Goal: Communication & Community: Connect with others

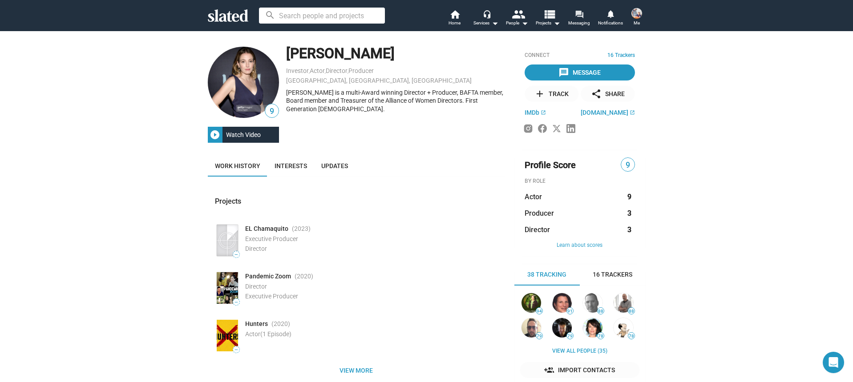
click at [583, 18] on mat-icon "forum" at bounding box center [579, 14] width 8 height 8
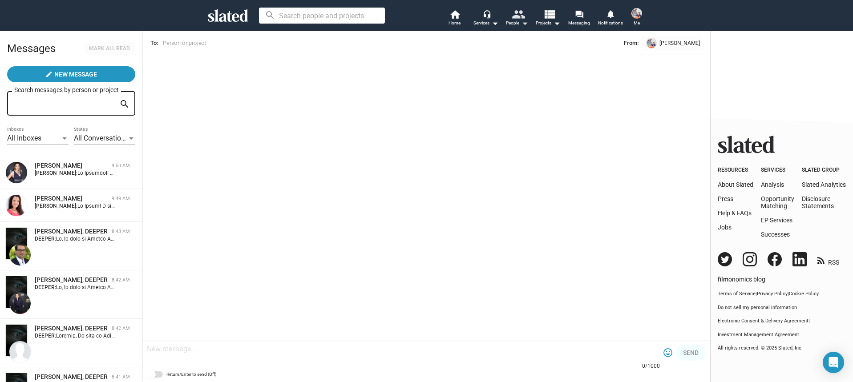
click at [512, 16] on mat-icon "people" at bounding box center [517, 14] width 13 height 13
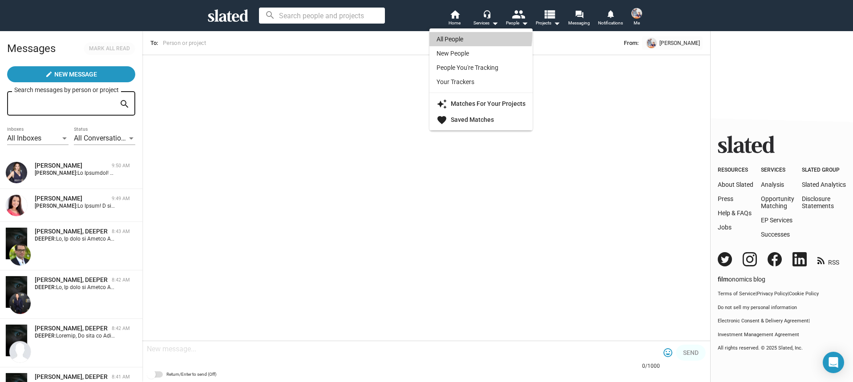
click at [454, 36] on link "All People" at bounding box center [480, 39] width 103 height 14
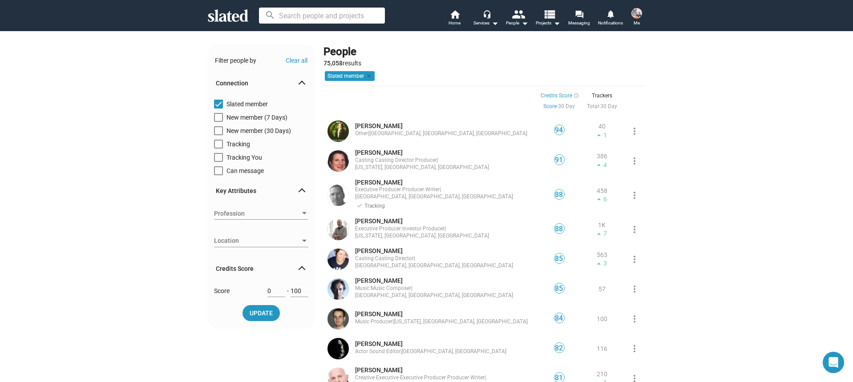
click at [275, 210] on span "Profession" at bounding box center [257, 213] width 86 height 9
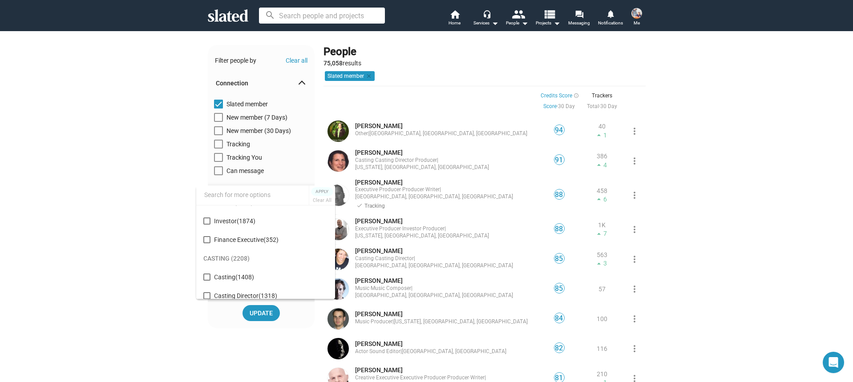
scroll to position [1246, 0]
drag, startPoint x: 206, startPoint y: 219, endPoint x: 215, endPoint y: 225, distance: 11.0
click at [206, 219] on mat-pseudo-checkbox at bounding box center [206, 220] width 7 height 7
click at [324, 192] on span "Apply" at bounding box center [322, 191] width 16 height 9
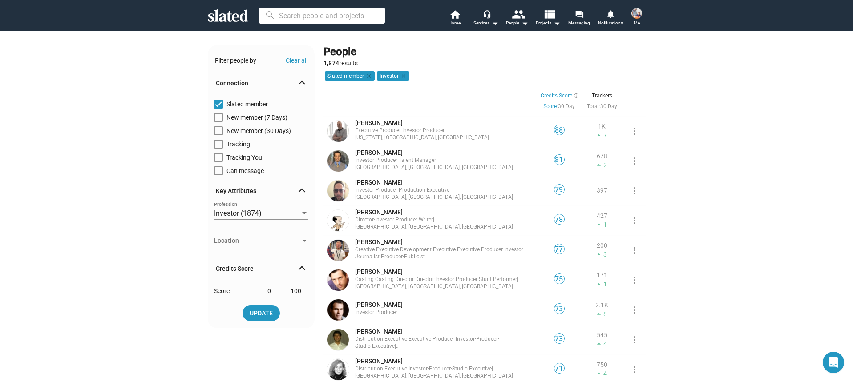
click at [276, 240] on span "Location" at bounding box center [257, 240] width 86 height 9
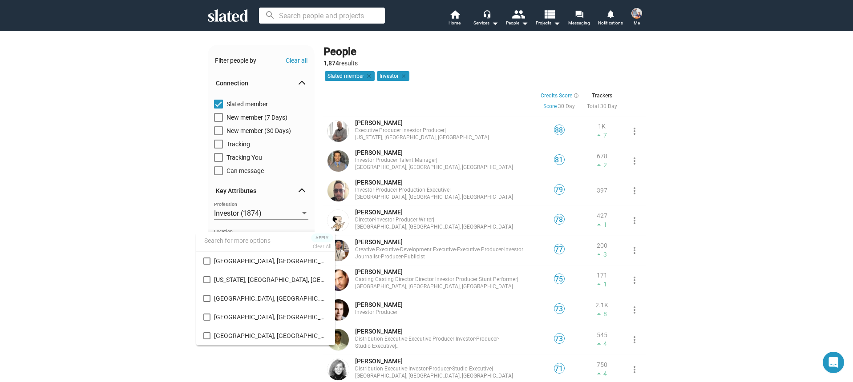
click at [125, 226] on div at bounding box center [426, 191] width 853 height 382
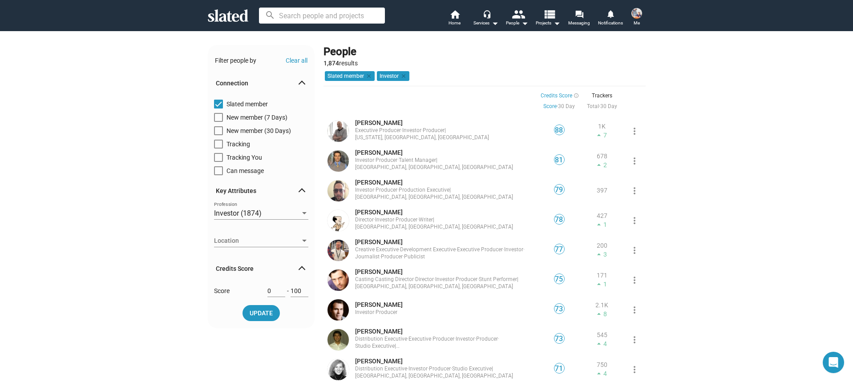
click at [237, 244] on span "Location" at bounding box center [257, 240] width 86 height 9
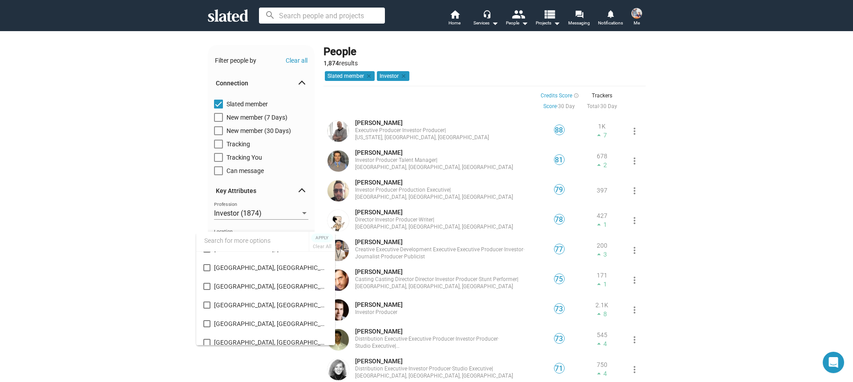
scroll to position [275, 0]
click at [208, 267] on mat-pseudo-checkbox at bounding box center [206, 266] width 7 height 7
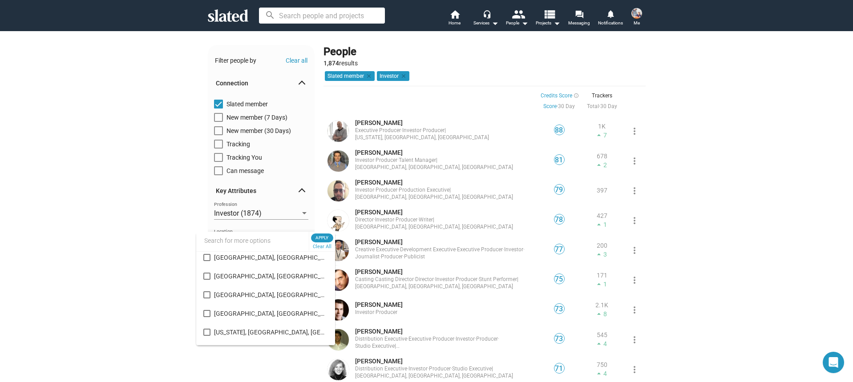
scroll to position [102, 0]
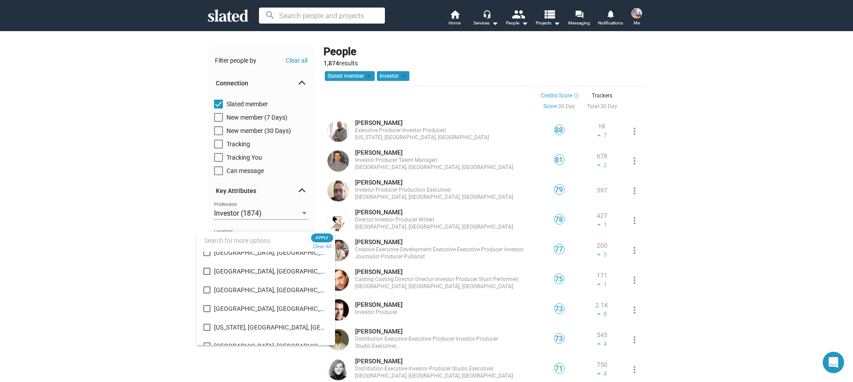
drag, startPoint x: 207, startPoint y: 270, endPoint x: 212, endPoint y: 271, distance: 5.0
click at [207, 270] on mat-pseudo-checkbox at bounding box center [206, 271] width 7 height 7
drag, startPoint x: 208, startPoint y: 256, endPoint x: 235, endPoint y: 274, distance: 32.1
click at [208, 256] on mat-pseudo-checkbox at bounding box center [206, 254] width 7 height 7
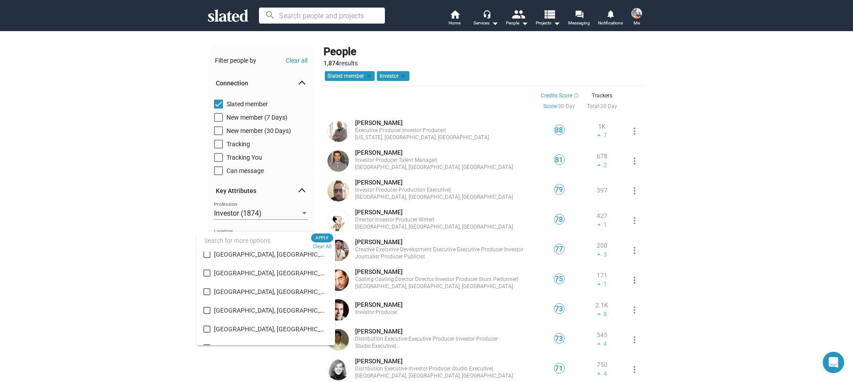
scroll to position [679, 0]
click at [207, 272] on mat-pseudo-checkbox at bounding box center [206, 273] width 7 height 7
click at [322, 236] on span "Apply" at bounding box center [322, 238] width 16 height 9
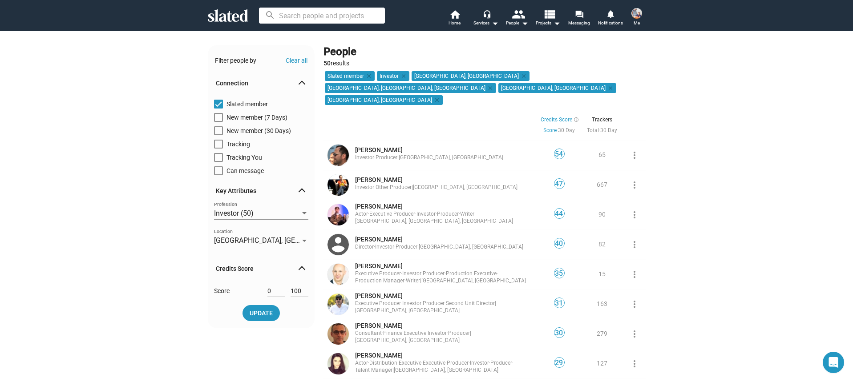
click at [428, 154] on span "[GEOGRAPHIC_DATA], [GEOGRAPHIC_DATA]" at bounding box center [451, 157] width 105 height 6
click at [409, 176] on link "[PERSON_NAME] Investor · Other · Producer | [GEOGRAPHIC_DATA], [GEOGRAPHIC_DATA]" at bounding box center [436, 184] width 162 height 16
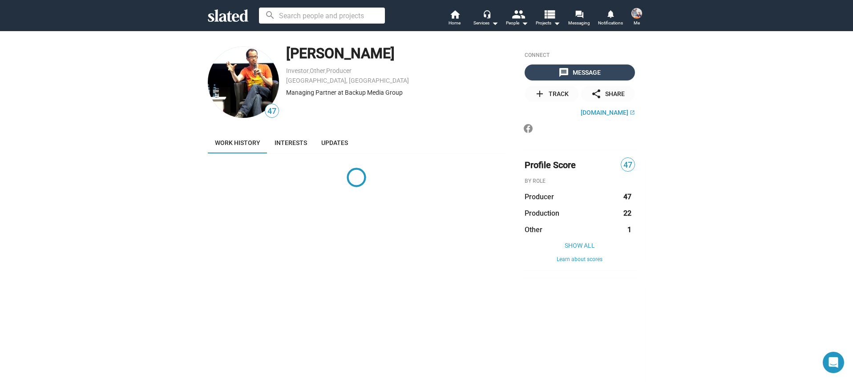
click at [548, 74] on span "message Message" at bounding box center [579, 73] width 107 height 16
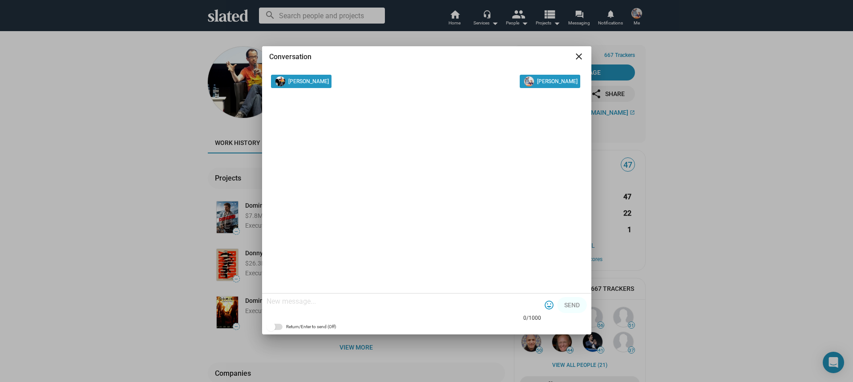
click at [324, 301] on textarea at bounding box center [404, 301] width 275 height 9
paste textarea "Hi [PERSON_NAME]! I am [PERSON_NAME] Producer on a film called Chambre Noir. I'…"
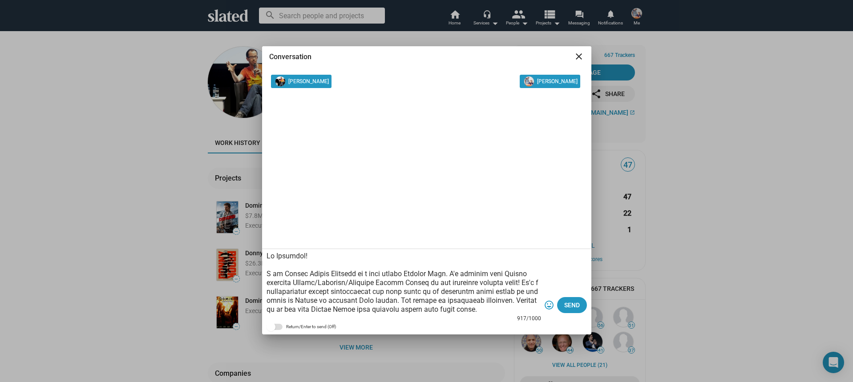
drag, startPoint x: 301, startPoint y: 257, endPoint x: 276, endPoint y: 258, distance: 25.0
click at [276, 258] on textarea at bounding box center [404, 283] width 275 height 62
type textarea "Hi, I am [PERSON_NAME] Producer on a film called Chambre Noir. I'm working with…"
click at [567, 306] on span "Send" at bounding box center [572, 305] width 16 height 16
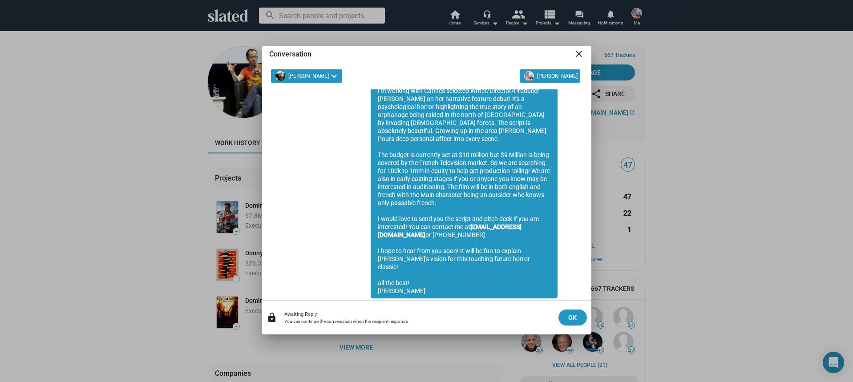
scroll to position [102, 0]
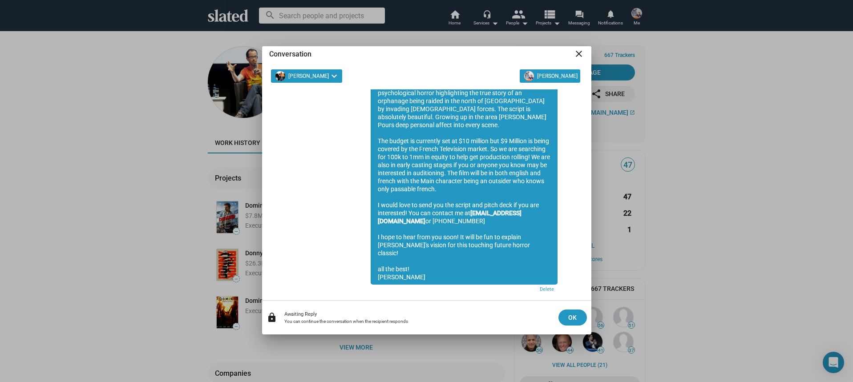
click at [580, 55] on mat-icon "close" at bounding box center [579, 54] width 11 height 11
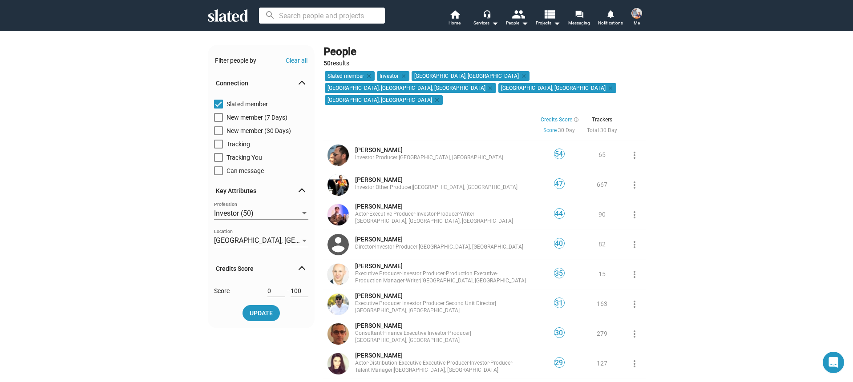
click at [216, 170] on span at bounding box center [218, 170] width 9 height 9
click at [218, 175] on input "Can message" at bounding box center [218, 175] width 0 height 0
checkbox input "true"
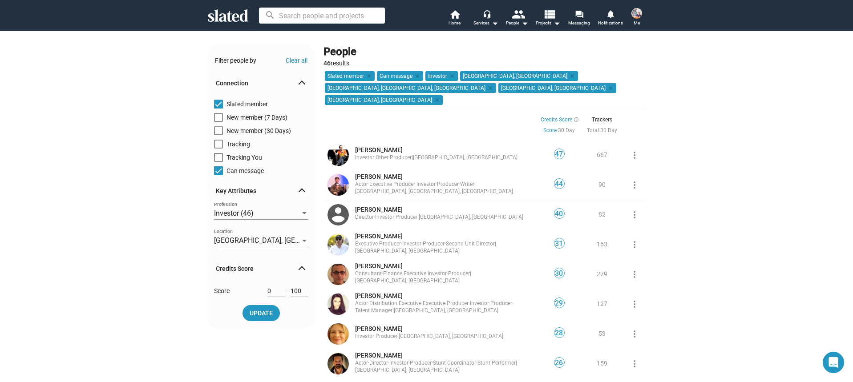
click at [436, 173] on link "[PERSON_NAME] Actor · Executive Producer · Investor · Producer · Writer | [GEOG…" at bounding box center [445, 184] width 181 height 23
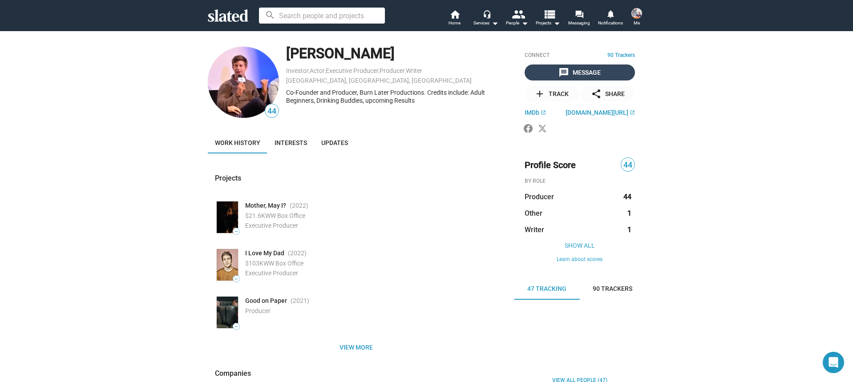
click at [585, 68] on div "message Message" at bounding box center [579, 73] width 42 height 16
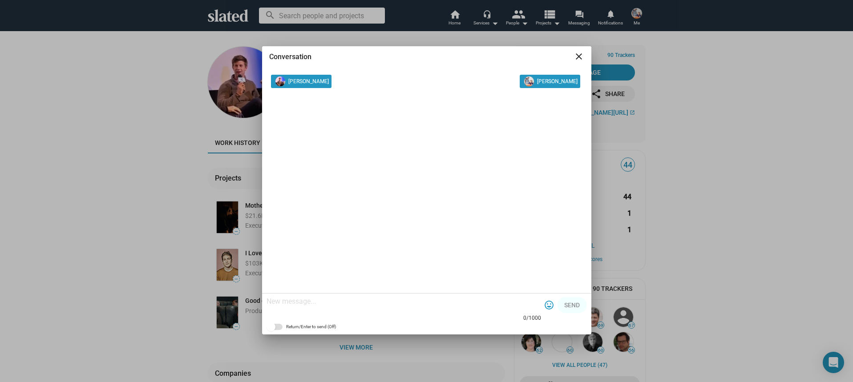
click at [320, 295] on div at bounding box center [404, 302] width 275 height 26
paste textarea "Hi [PERSON_NAME]! I am [PERSON_NAME] Producer on a film called Chambre Noir. I'…"
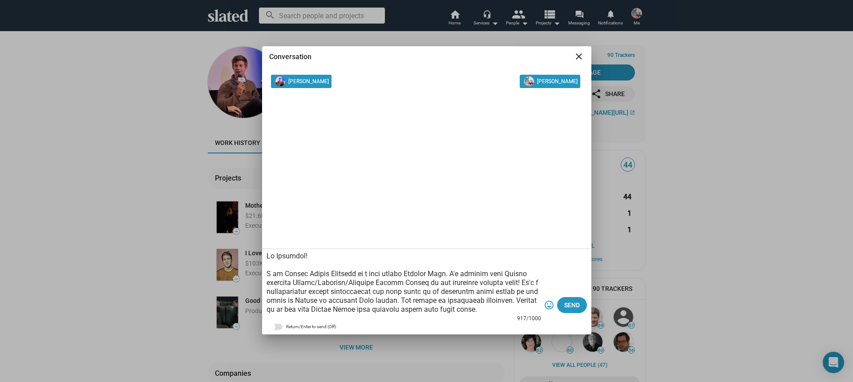
drag, startPoint x: 302, startPoint y: 257, endPoint x: 277, endPoint y: 258, distance: 24.9
click at [277, 258] on textarea at bounding box center [404, 283] width 275 height 62
type textarea "Hi [PERSON_NAME]! I am [PERSON_NAME] Producer on a film called Chambre Noir. I'…"
click at [565, 312] on span "Send" at bounding box center [572, 305] width 16 height 16
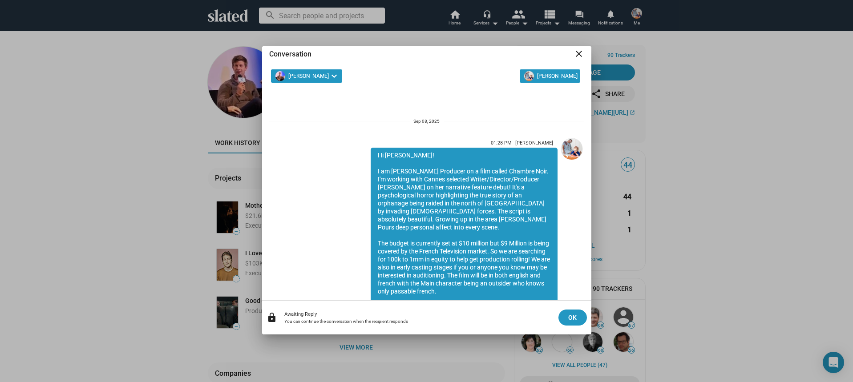
scroll to position [102, 0]
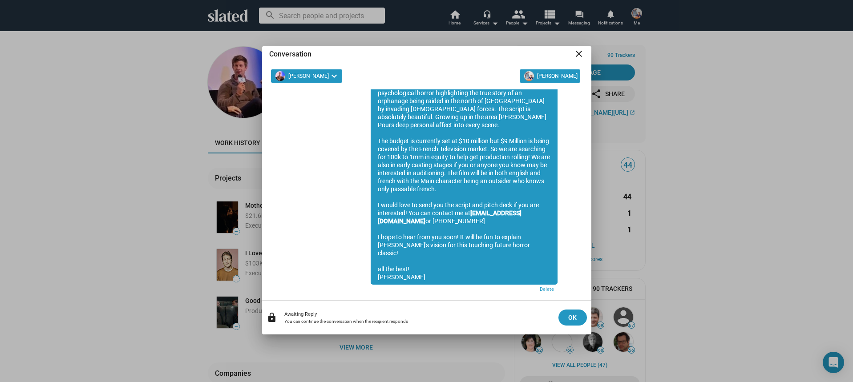
click at [584, 58] on mat-toolbar "Conversation close" at bounding box center [426, 57] width 329 height 23
drag, startPoint x: 579, startPoint y: 54, endPoint x: 576, endPoint y: 60, distance: 6.0
click at [579, 54] on mat-icon "close" at bounding box center [579, 54] width 11 height 11
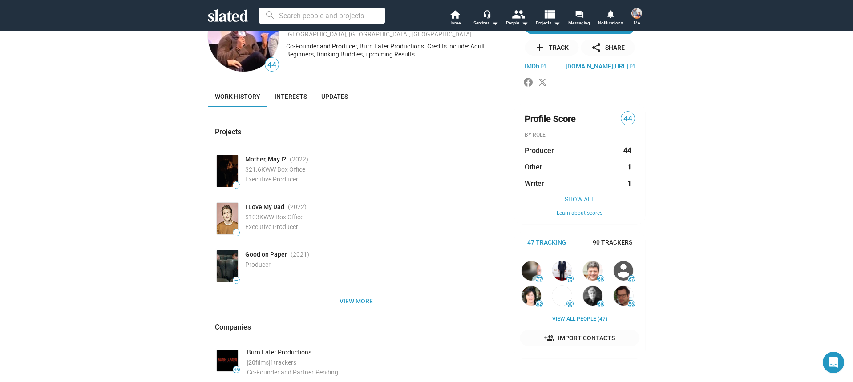
scroll to position [47, 0]
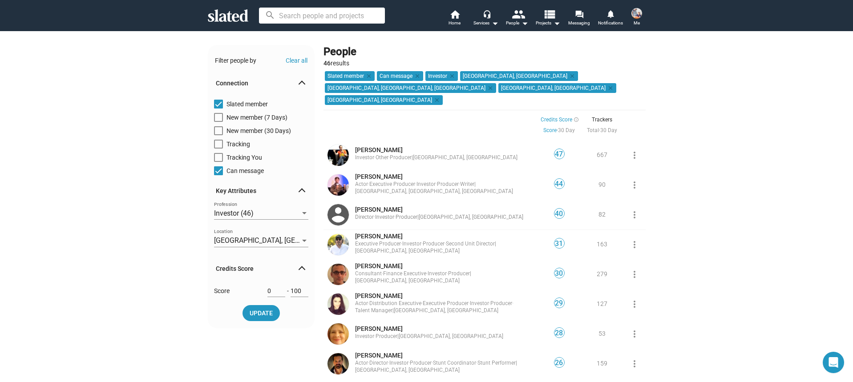
click at [375, 206] on span "[PERSON_NAME]" at bounding box center [379, 209] width 48 height 7
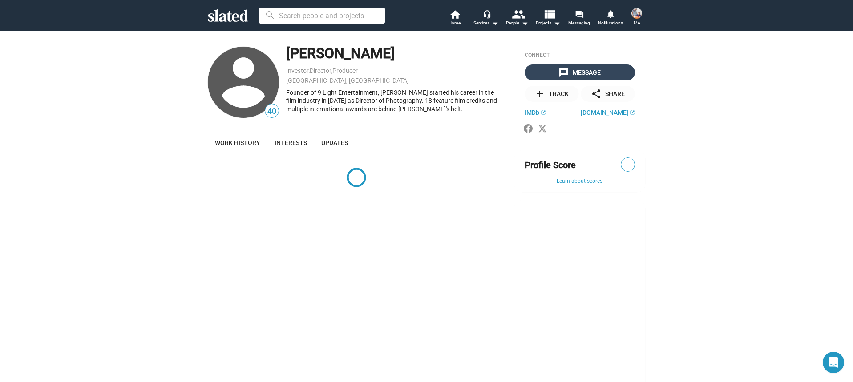
click at [571, 71] on div "message Message" at bounding box center [579, 73] width 42 height 16
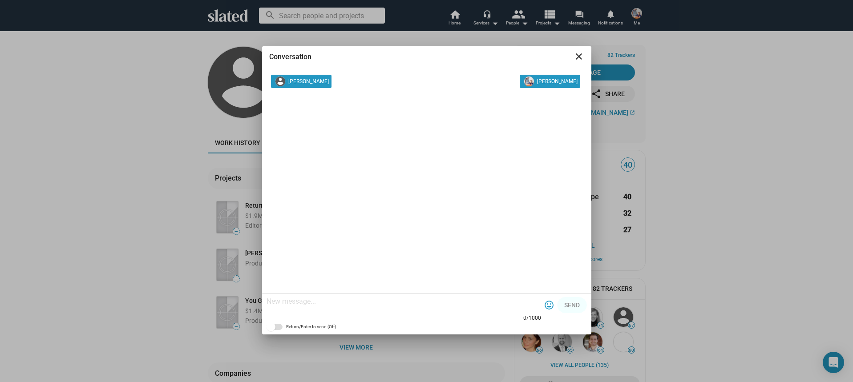
paste textarea "Hi [PERSON_NAME]! I am [PERSON_NAME] Producer on a film called Chambre Noir. I'…"
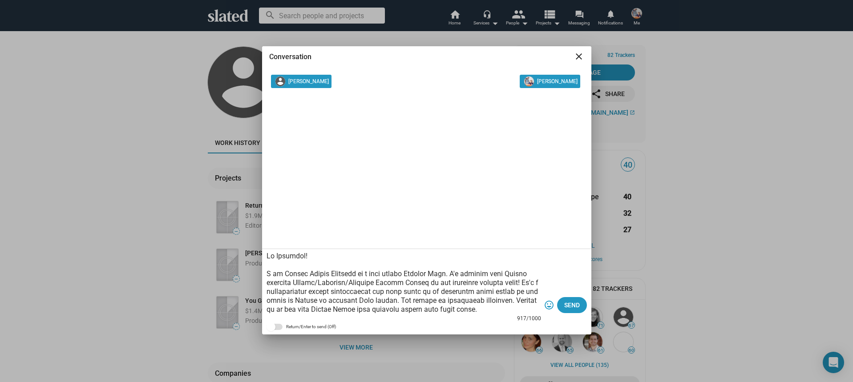
click at [301, 258] on textarea at bounding box center [404, 283] width 275 height 62
type textarea "Hi [PERSON_NAME]! I am [PERSON_NAME] Producer on a film called Chambre Noir. I'…"
click at [578, 306] on span "Send" at bounding box center [572, 305] width 16 height 16
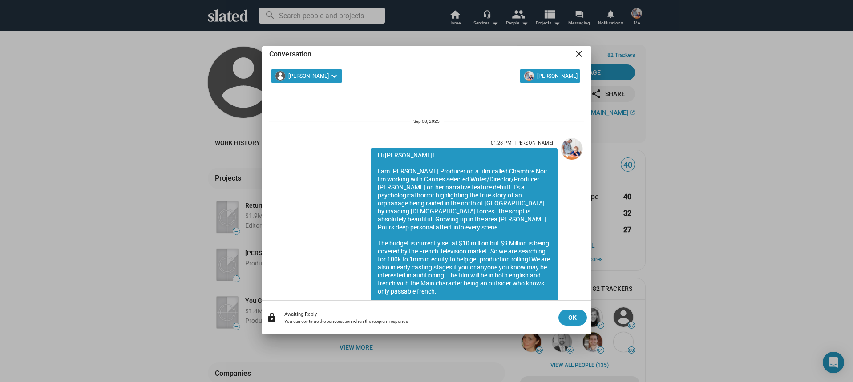
scroll to position [102, 0]
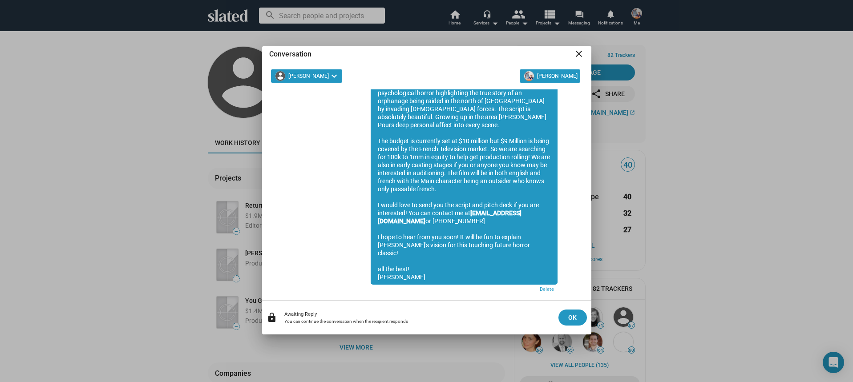
click at [580, 54] on mat-icon "close" at bounding box center [579, 54] width 11 height 11
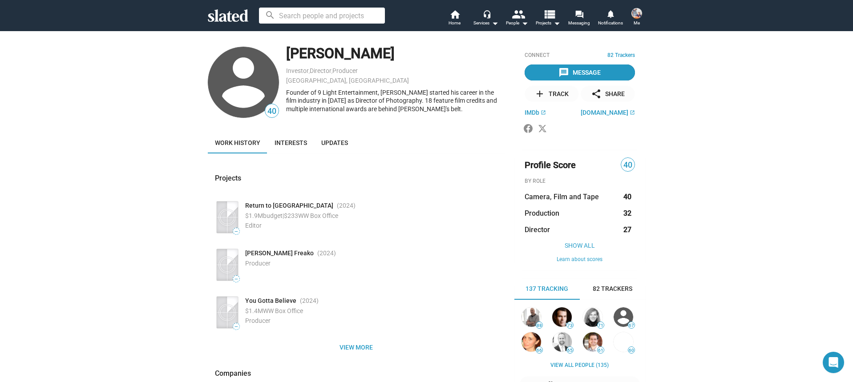
click at [582, 68] on div "message Message" at bounding box center [579, 73] width 42 height 16
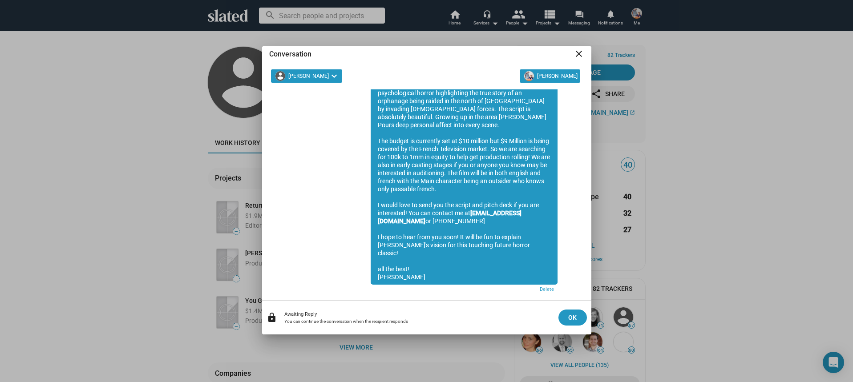
drag, startPoint x: 579, startPoint y: 53, endPoint x: 569, endPoint y: 52, distance: 10.7
click at [579, 53] on mat-icon "close" at bounding box center [579, 54] width 11 height 11
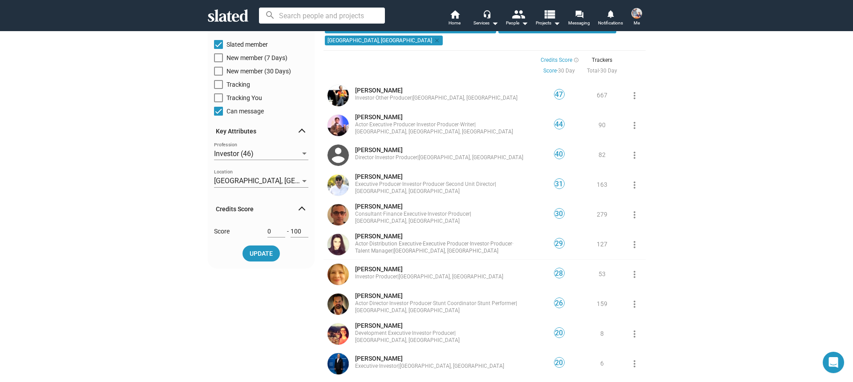
scroll to position [72, 0]
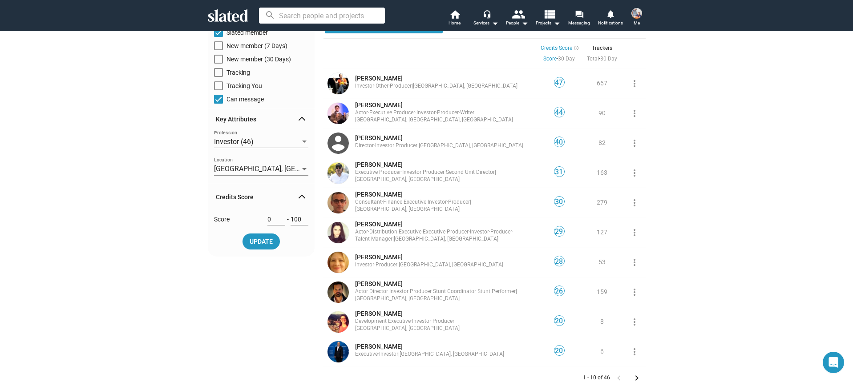
click at [382, 169] on span "Executive Producer ·" at bounding box center [378, 172] width 47 height 6
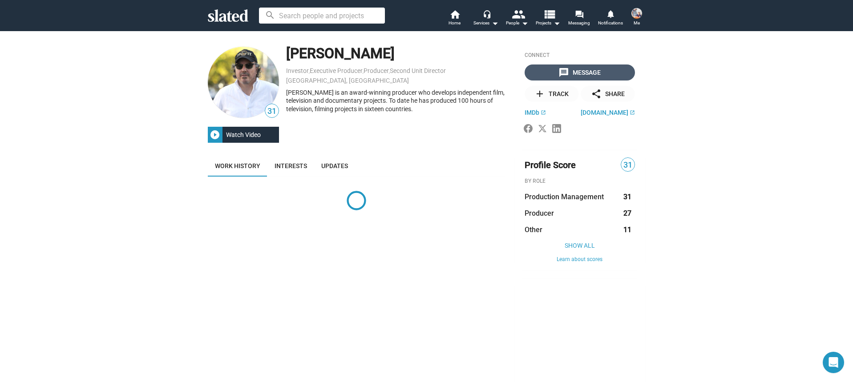
click at [579, 72] on div "message Message" at bounding box center [579, 73] width 42 height 16
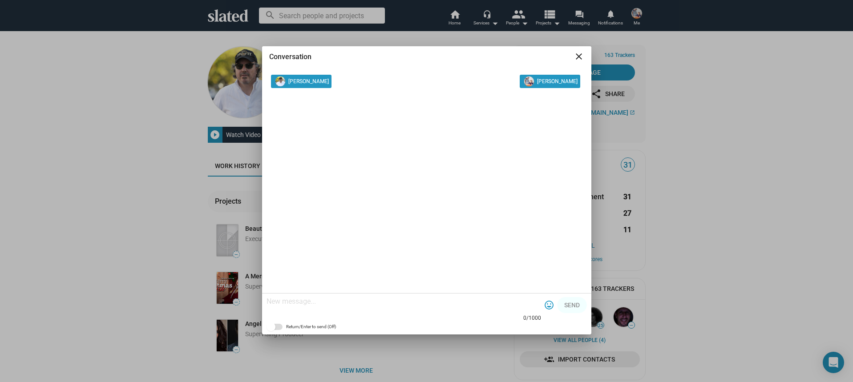
paste textarea "Hi [PERSON_NAME]! I am [PERSON_NAME] Producer on a film called Chambre Noir. I'…"
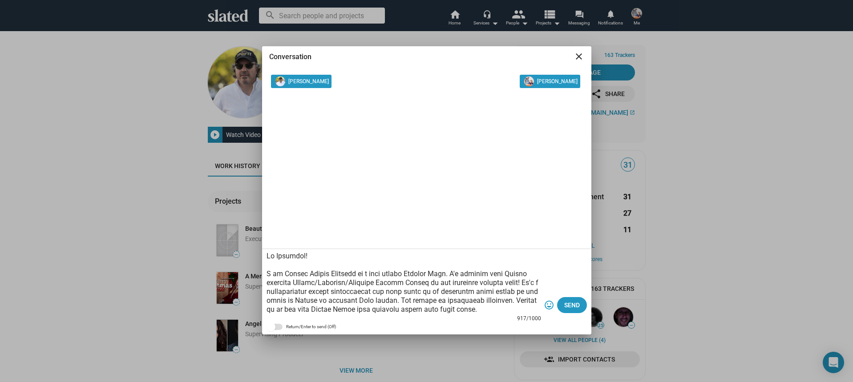
scroll to position [134, 0]
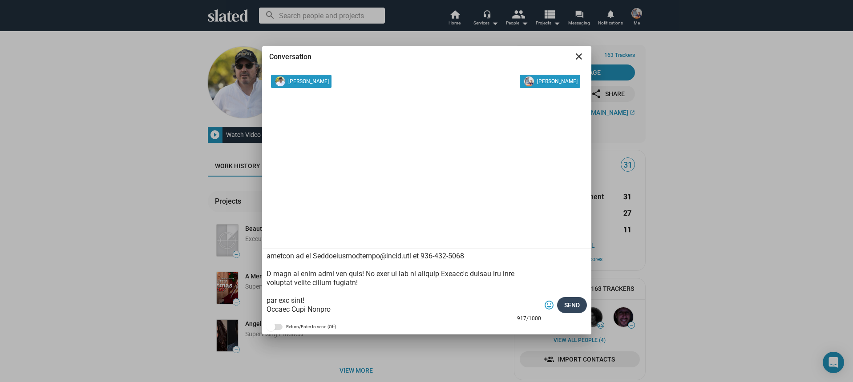
type textarea "Hi [PERSON_NAME]! I am [PERSON_NAME] Producer on a film called Chambre Noir. I'…"
click at [575, 307] on span "Send" at bounding box center [572, 305] width 16 height 16
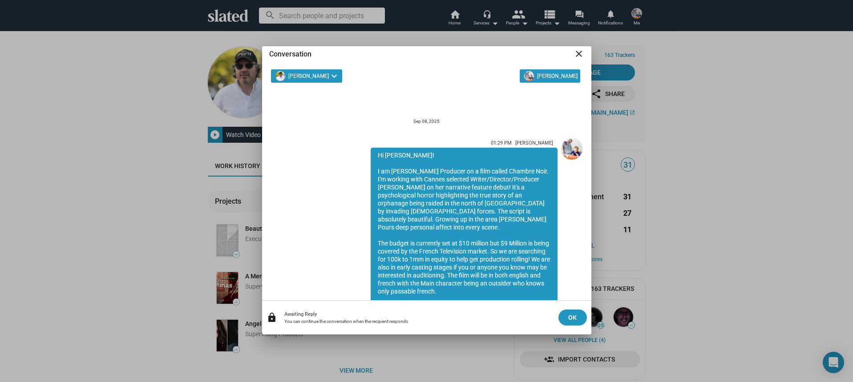
scroll to position [102, 0]
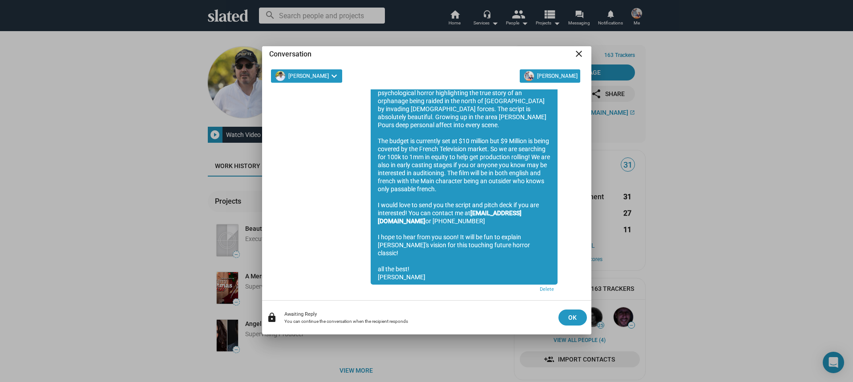
click at [576, 58] on mat-icon "close" at bounding box center [579, 54] width 11 height 11
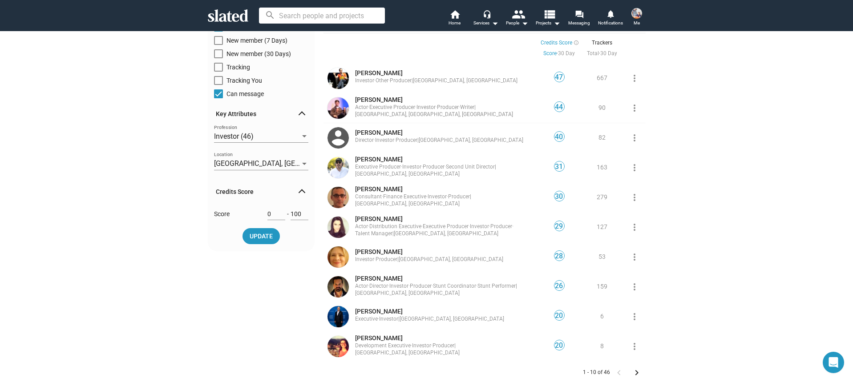
scroll to position [78, 0]
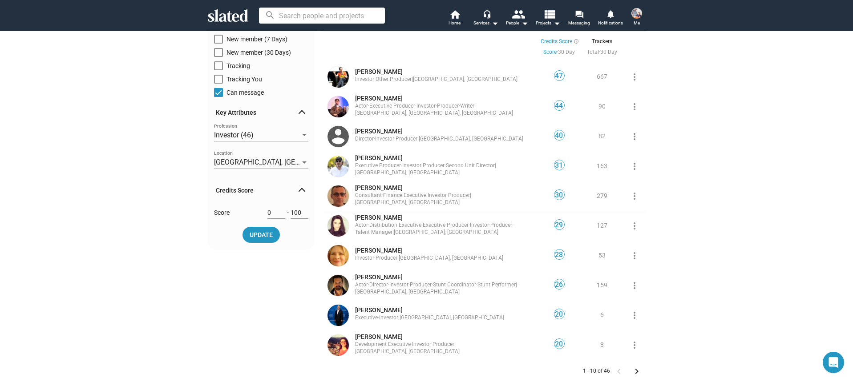
click at [384, 184] on span "[PERSON_NAME]" at bounding box center [379, 187] width 48 height 7
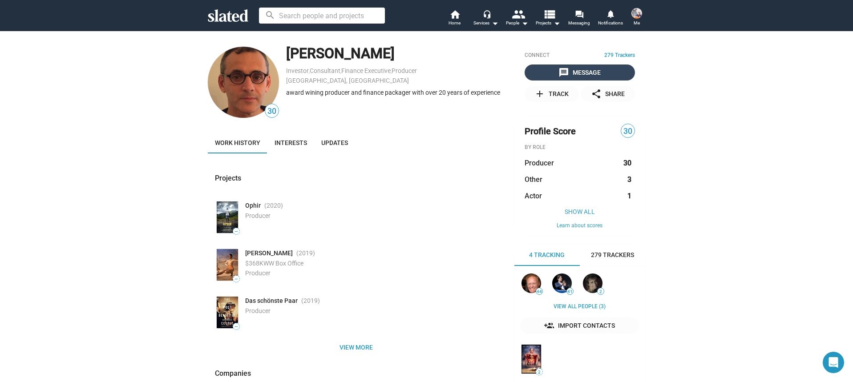
click at [597, 70] on div "message Message" at bounding box center [579, 73] width 42 height 16
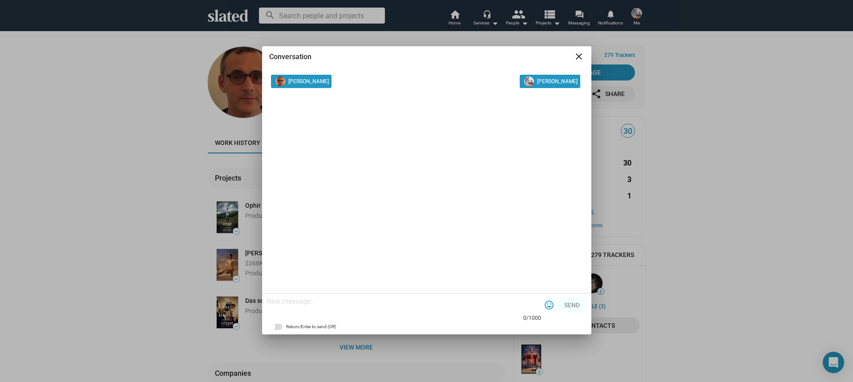
click at [315, 299] on textarea at bounding box center [404, 301] width 275 height 9
paste textarea "Hi [PERSON_NAME]! I am [PERSON_NAME] Producer on a film called Chambre Noir. I'…"
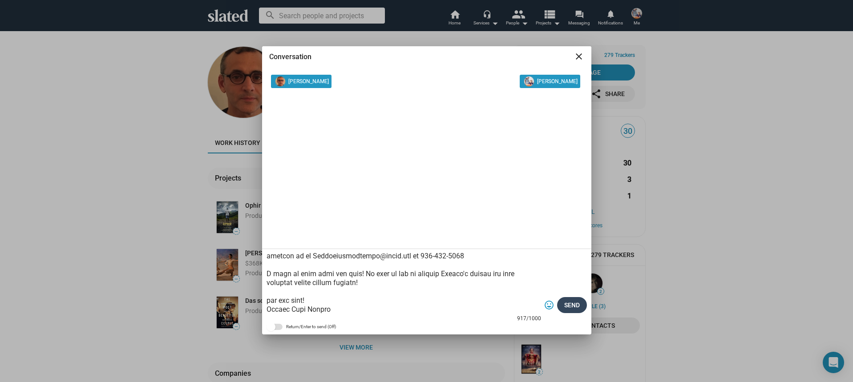
type textarea "Hi [PERSON_NAME]! I am [PERSON_NAME] Producer on a film called Chambre Noir. I'…"
click at [578, 305] on span "Send" at bounding box center [572, 305] width 16 height 16
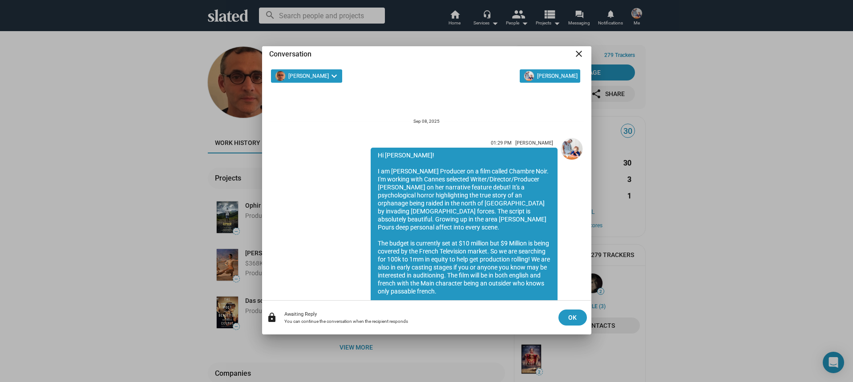
scroll to position [102, 0]
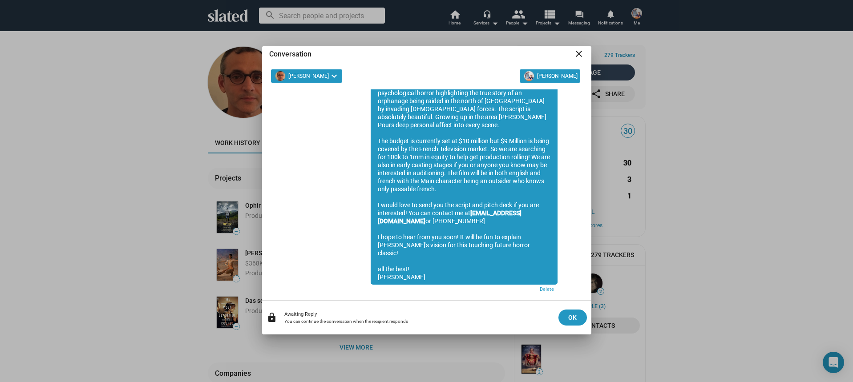
drag, startPoint x: 578, startPoint y: 57, endPoint x: 560, endPoint y: 71, distance: 22.5
click at [578, 57] on mat-icon "close" at bounding box center [579, 54] width 11 height 11
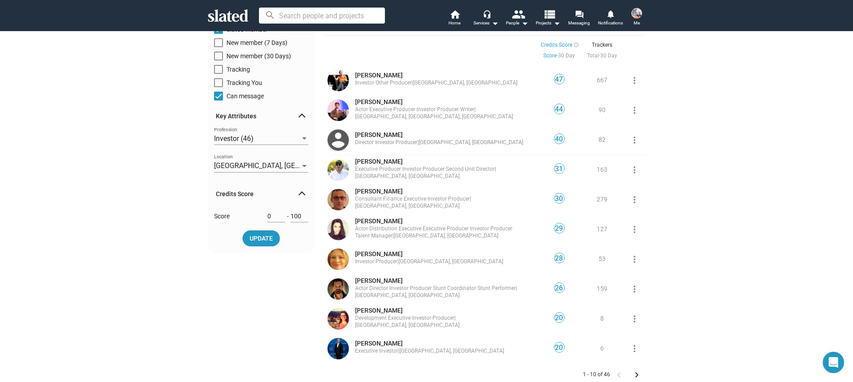
scroll to position [76, 0]
click at [383, 216] on span "[PERSON_NAME]" at bounding box center [379, 219] width 48 height 7
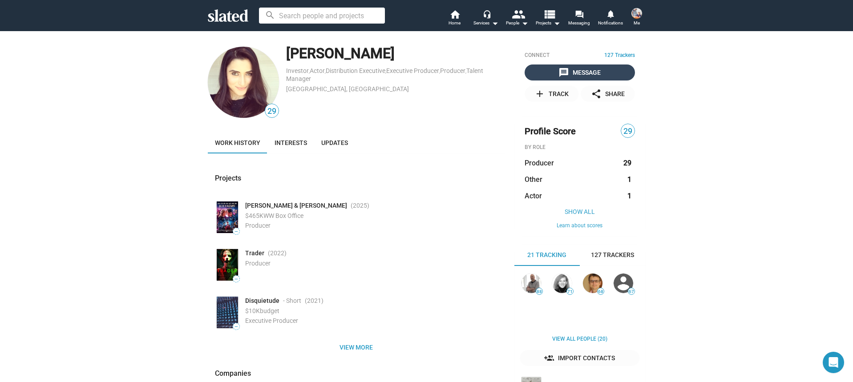
click at [556, 70] on span "message Message" at bounding box center [579, 73] width 107 height 16
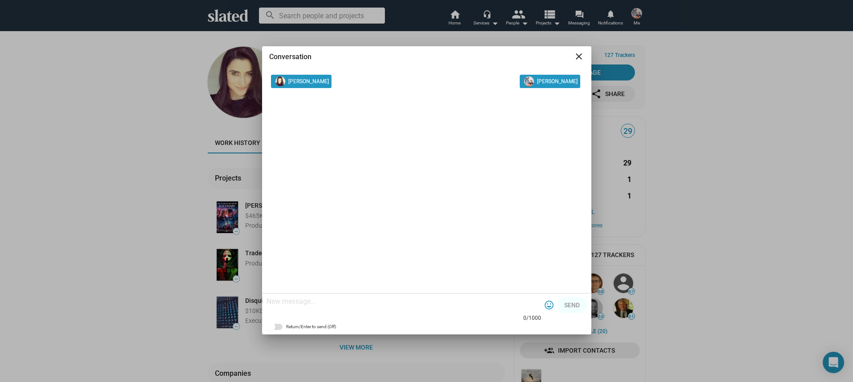
paste textarea "Hi [PERSON_NAME]! I am [PERSON_NAME] Producer on a film called Chambre Noir. I'…"
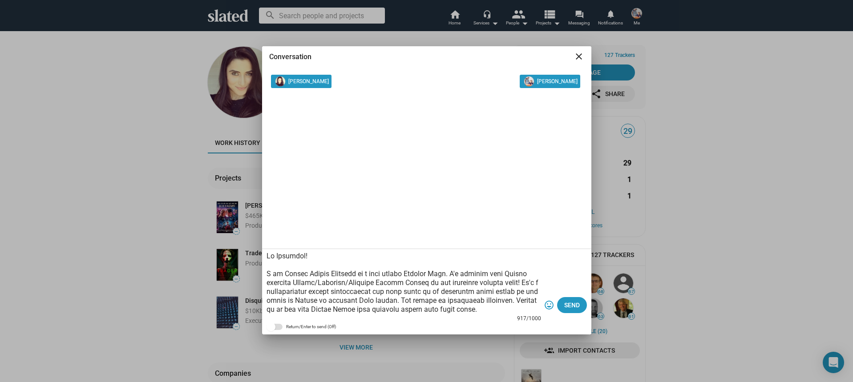
drag, startPoint x: 301, startPoint y: 256, endPoint x: 276, endPoint y: 256, distance: 24.5
click at [276, 256] on textarea at bounding box center [404, 283] width 275 height 62
type textarea "Hi [PERSON_NAME]! I am [PERSON_NAME] Producer on a film called Chambre Noir. I'…"
click at [570, 306] on span "Send" at bounding box center [572, 305] width 16 height 16
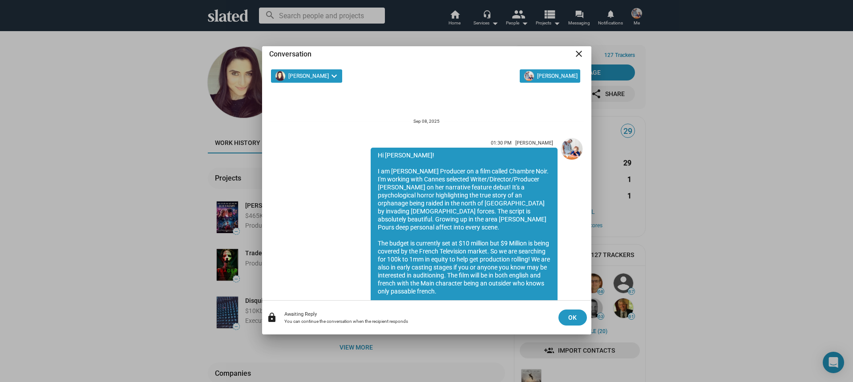
scroll to position [102, 0]
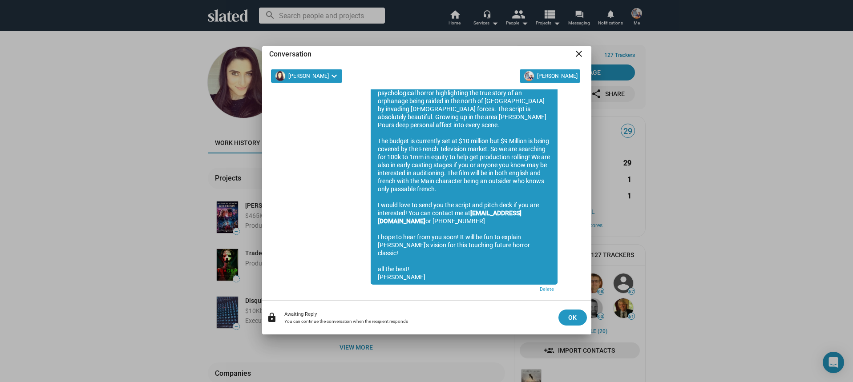
click at [578, 57] on mat-icon "close" at bounding box center [579, 54] width 11 height 11
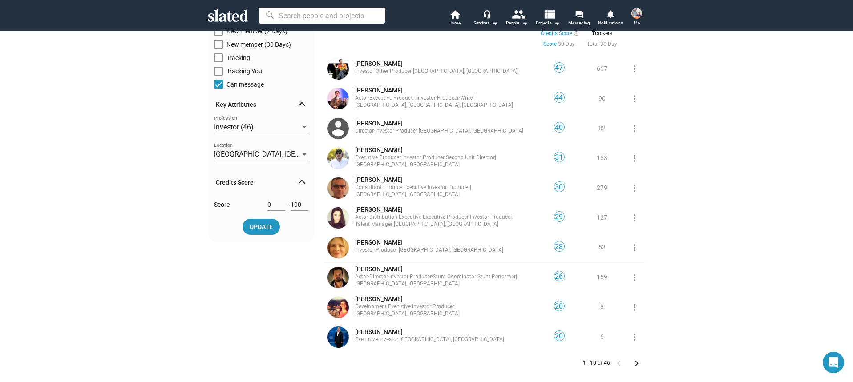
scroll to position [94, 0]
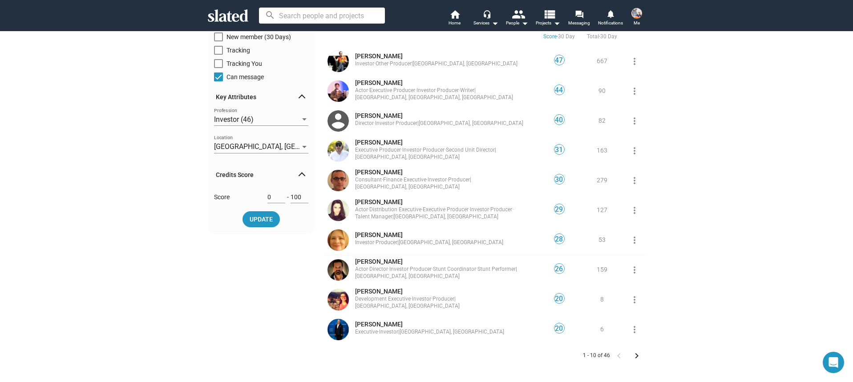
click at [375, 239] on span "Investor ·" at bounding box center [365, 242] width 20 height 6
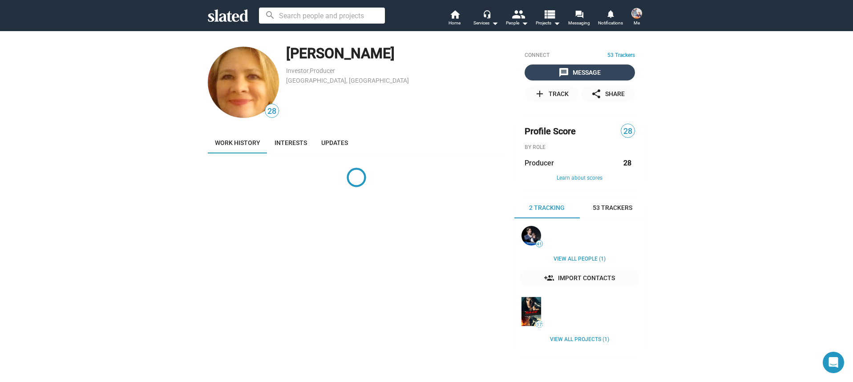
click at [559, 75] on mat-icon "message" at bounding box center [563, 72] width 11 height 11
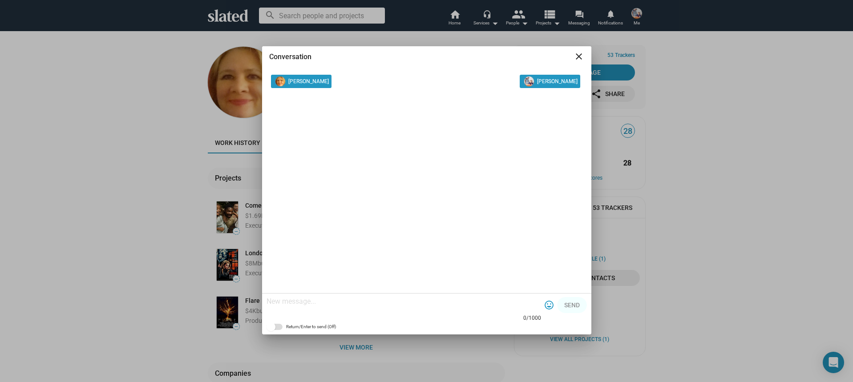
paste textarea "Hi [PERSON_NAME]! I am [PERSON_NAME] Producer on a film called Chambre Noir. I'…"
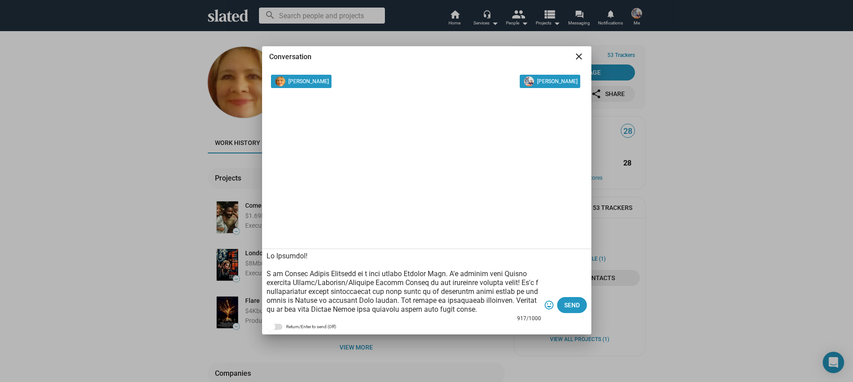
drag, startPoint x: 302, startPoint y: 258, endPoint x: 275, endPoint y: 257, distance: 26.7
click at [275, 258] on textarea at bounding box center [404, 283] width 275 height 62
type textarea "Hi [PERSON_NAME]! I am [PERSON_NAME] Producer on a film called Chambre Noir. I'…"
click at [575, 302] on span "Send" at bounding box center [572, 305] width 16 height 16
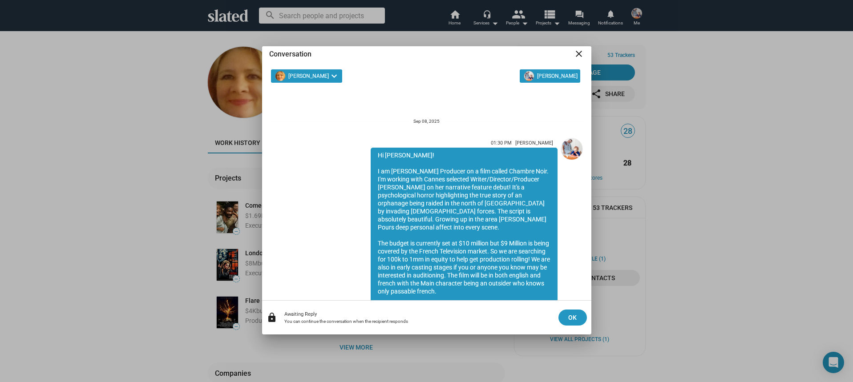
scroll to position [102, 0]
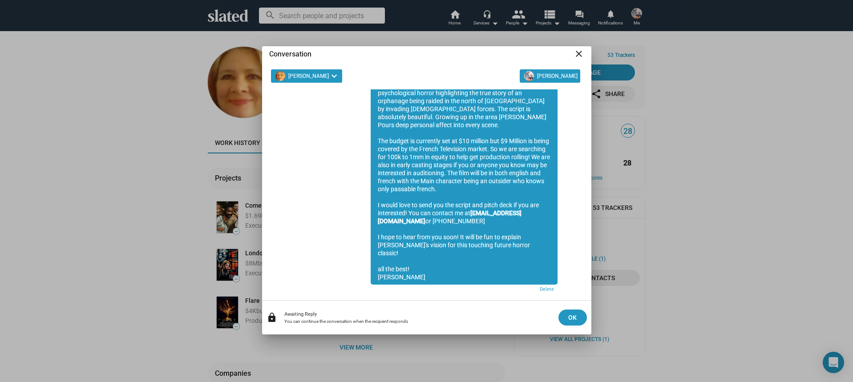
click at [578, 55] on mat-icon "close" at bounding box center [579, 54] width 11 height 11
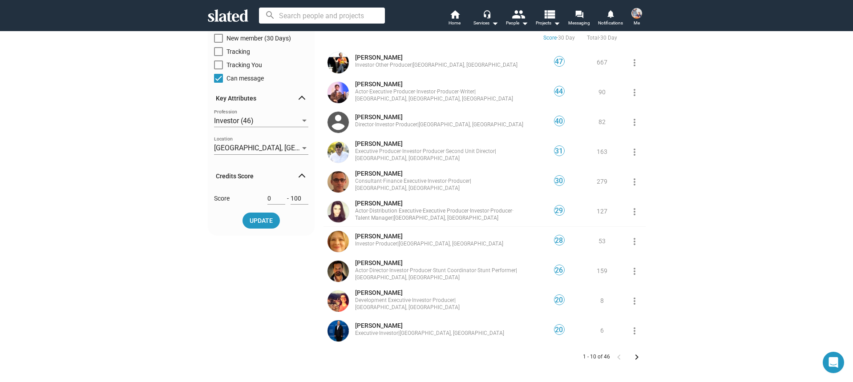
scroll to position [93, 0]
click at [399, 259] on span "[PERSON_NAME]" at bounding box center [379, 262] width 48 height 7
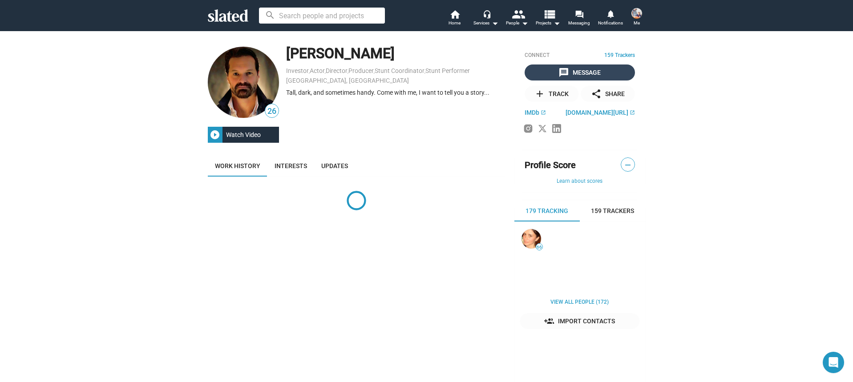
click at [566, 74] on mat-icon "message" at bounding box center [563, 72] width 11 height 11
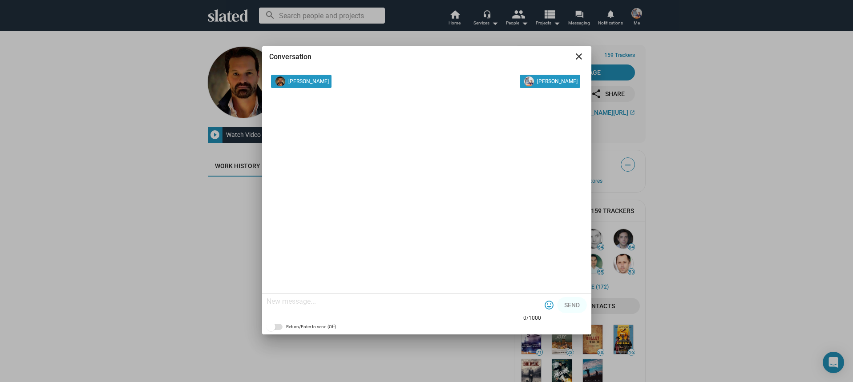
paste textarea "Hi [PERSON_NAME]! I am [PERSON_NAME] Producer on a film called Chambre Noir. I'…"
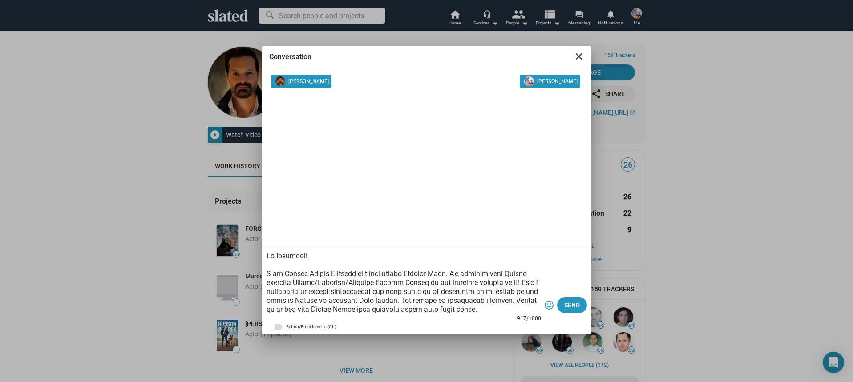
drag, startPoint x: 302, startPoint y: 257, endPoint x: 279, endPoint y: 256, distance: 22.7
click at [276, 258] on textarea at bounding box center [404, 283] width 275 height 62
type textarea "Hi [PERSON_NAME]! I am [PERSON_NAME] Producer on a film called Chambre Noir. I'…"
click at [567, 308] on span "Send" at bounding box center [572, 305] width 16 height 16
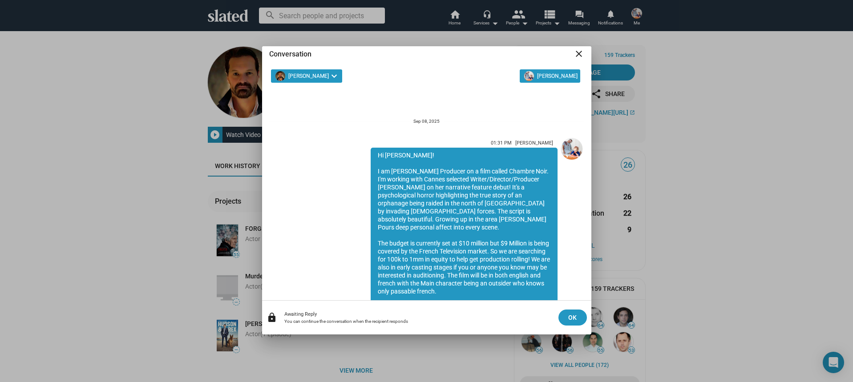
scroll to position [102, 0]
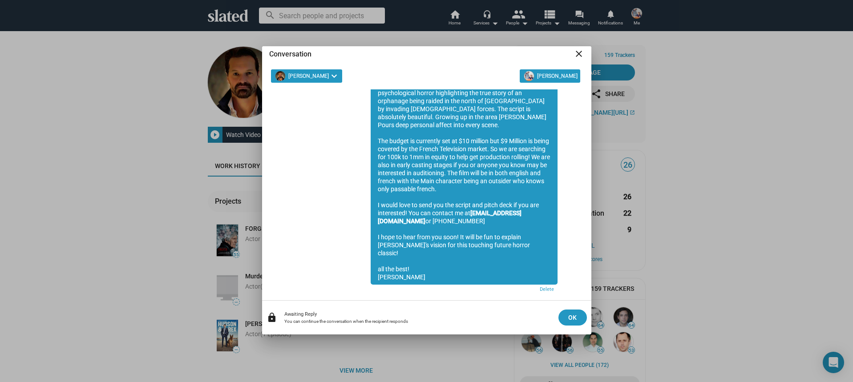
click at [579, 53] on mat-icon "close" at bounding box center [579, 54] width 11 height 11
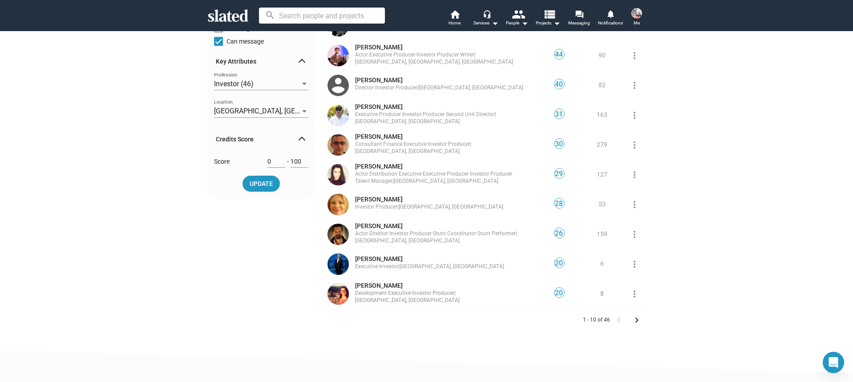
scroll to position [131, 0]
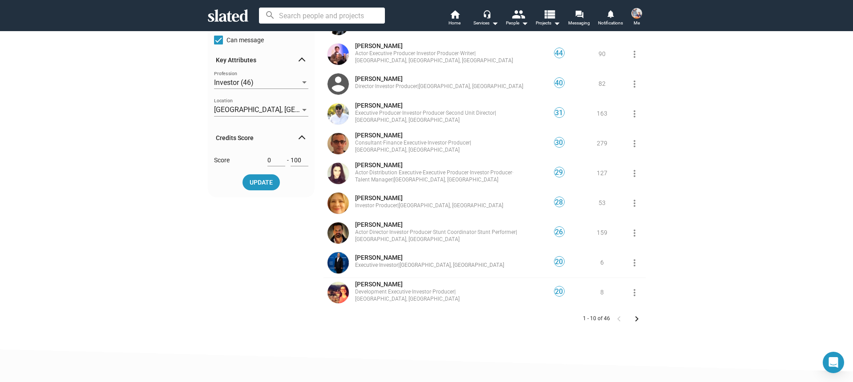
click at [381, 254] on span "[PERSON_NAME]" at bounding box center [379, 257] width 48 height 7
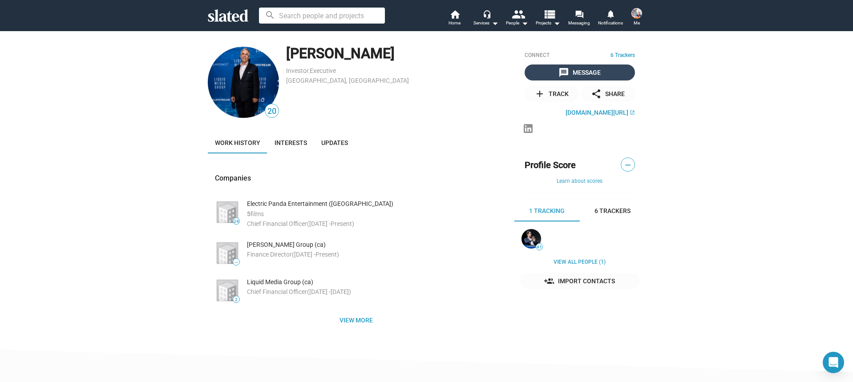
click at [558, 71] on mat-icon "message" at bounding box center [563, 72] width 11 height 11
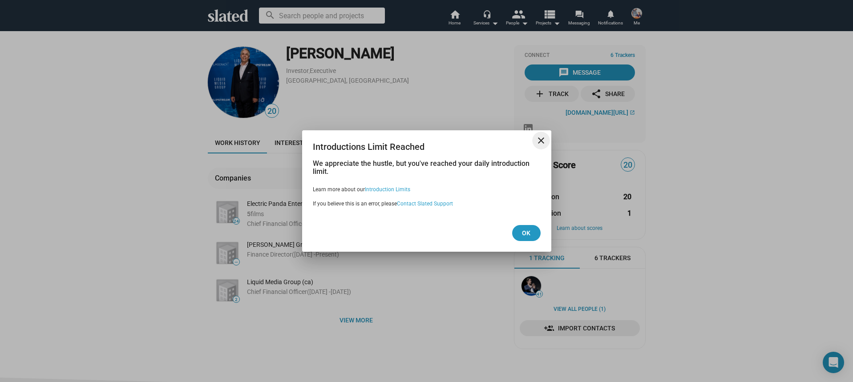
click at [544, 142] on mat-icon "close" at bounding box center [541, 140] width 11 height 11
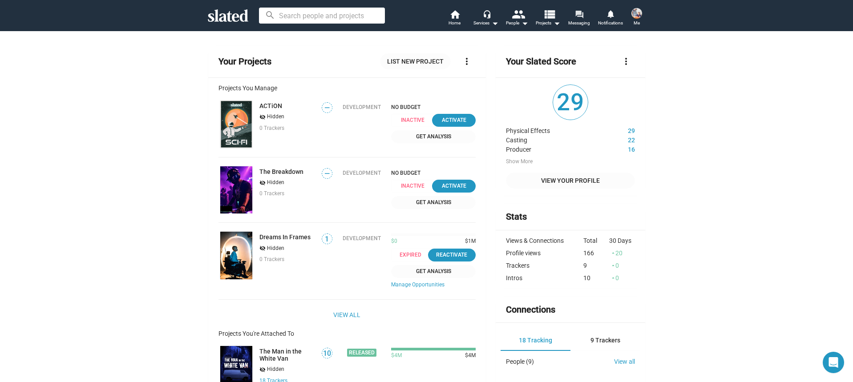
click at [590, 15] on link "forum Messaging" at bounding box center [579, 19] width 31 height 20
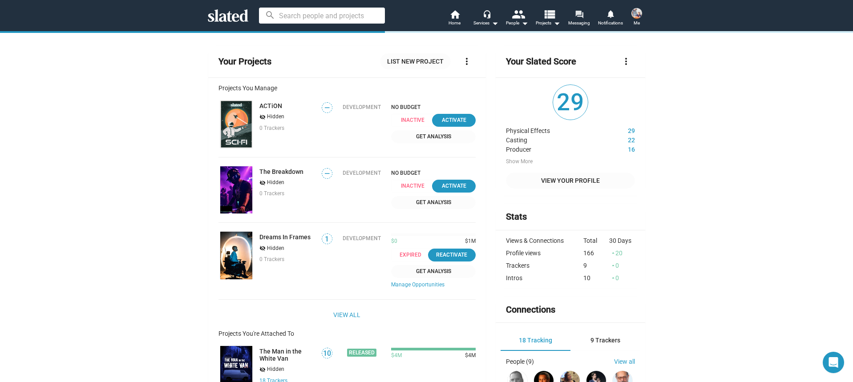
click at [581, 16] on mat-icon "forum" at bounding box center [579, 14] width 8 height 8
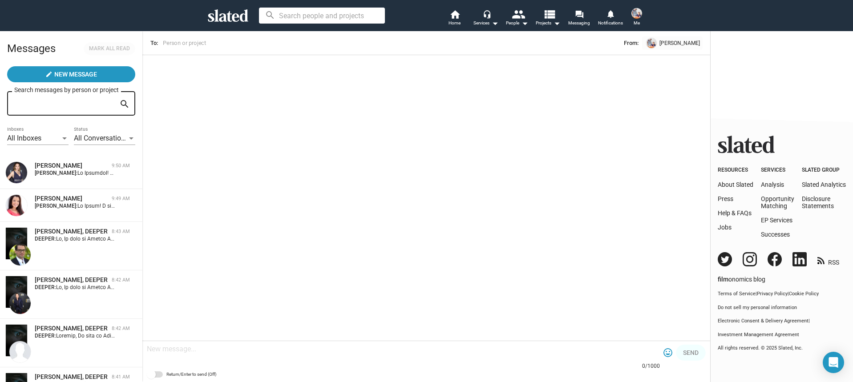
click at [106, 166] on div "[PERSON_NAME]" at bounding box center [71, 166] width 73 height 8
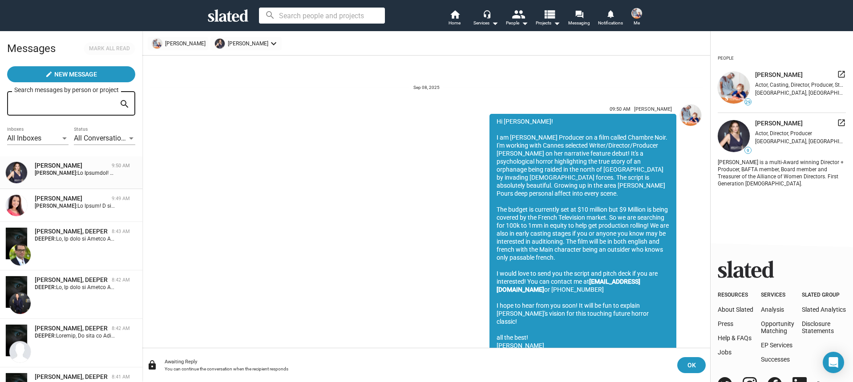
scroll to position [21, 0]
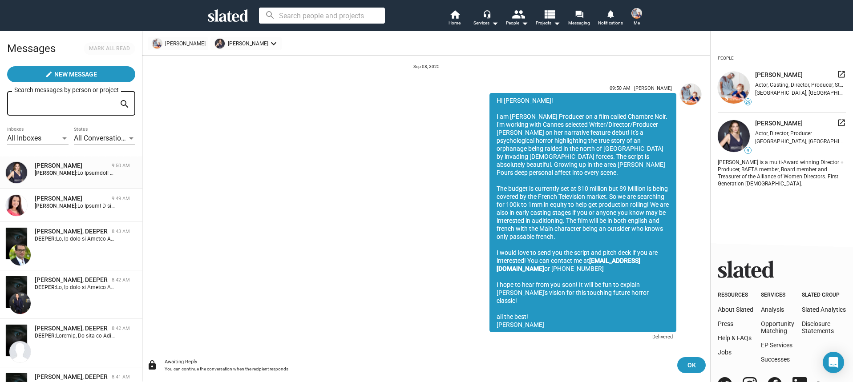
drag, startPoint x: 498, startPoint y: 100, endPoint x: 555, endPoint y: 310, distance: 217.3
click at [556, 310] on div "Hi Julianna! I am Nathan Thomas Producer on a film called Chambre Noir. I'm wor…" at bounding box center [583, 212] width 187 height 239
copy div "Hi Julianna! I am Nathan Thomas Producer on a film called Chambre Noir. I'm wor…"
drag, startPoint x: 558, startPoint y: 278, endPoint x: 279, endPoint y: 0, distance: 392.7
click at [0, 0] on app-root "search home Home headset_mic Services arrow_drop_down people People arrow_drop_…" at bounding box center [426, 191] width 853 height 382
